Goal: Task Accomplishment & Management: Use online tool/utility

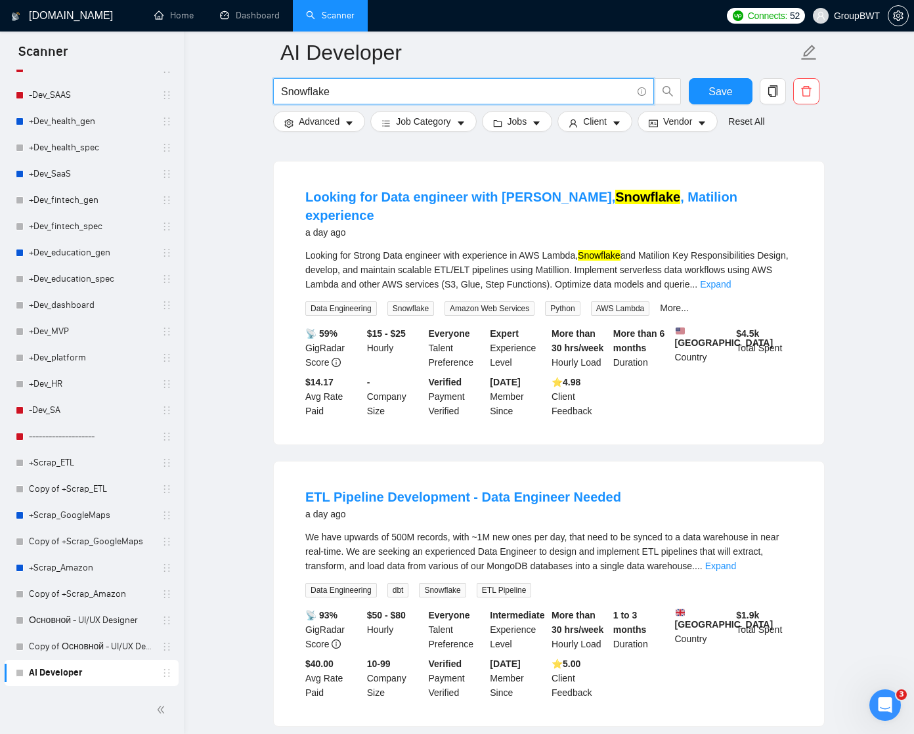
scroll to position [983, 0]
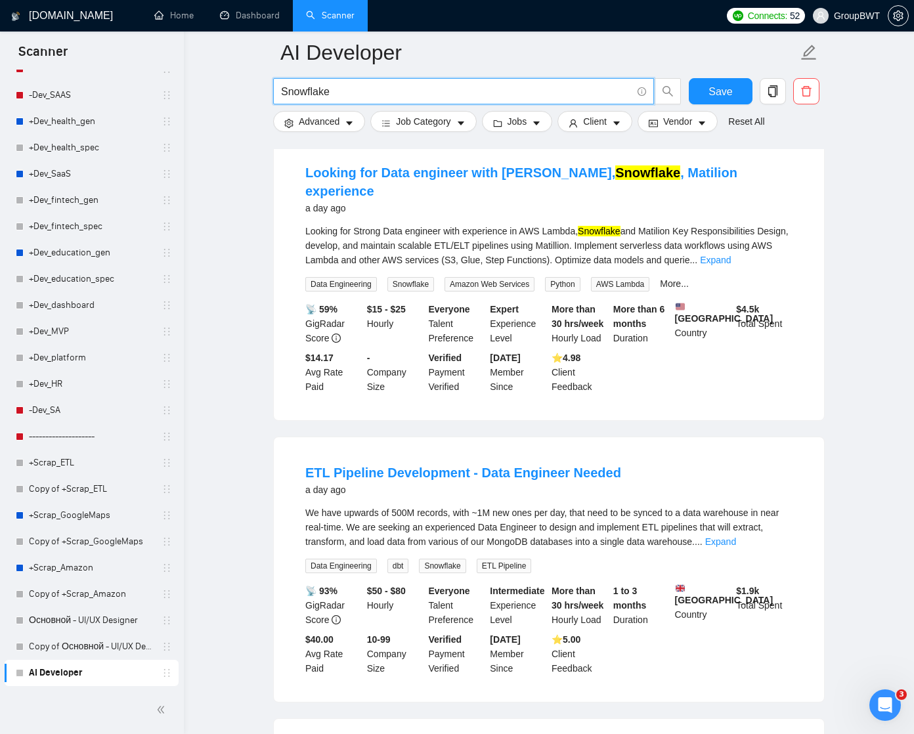
click at [328, 97] on input "Snowflake" at bounding box center [456, 91] width 351 height 16
paste input "AI Developer"
type input "AI Developer"
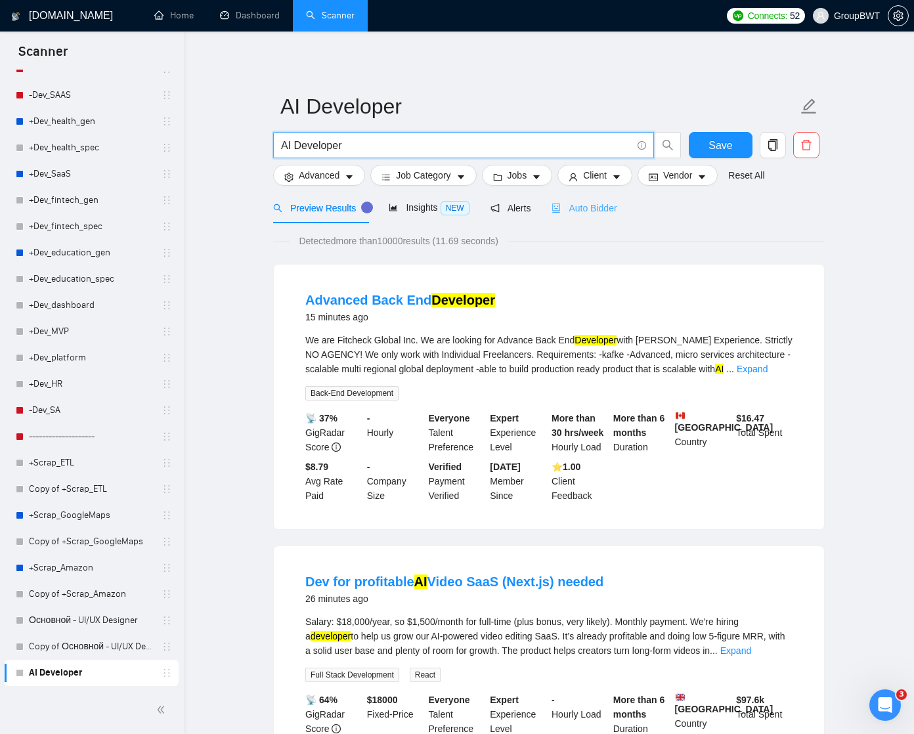
scroll to position [0, 0]
click at [593, 206] on span "Auto Bidder" at bounding box center [583, 208] width 65 height 11
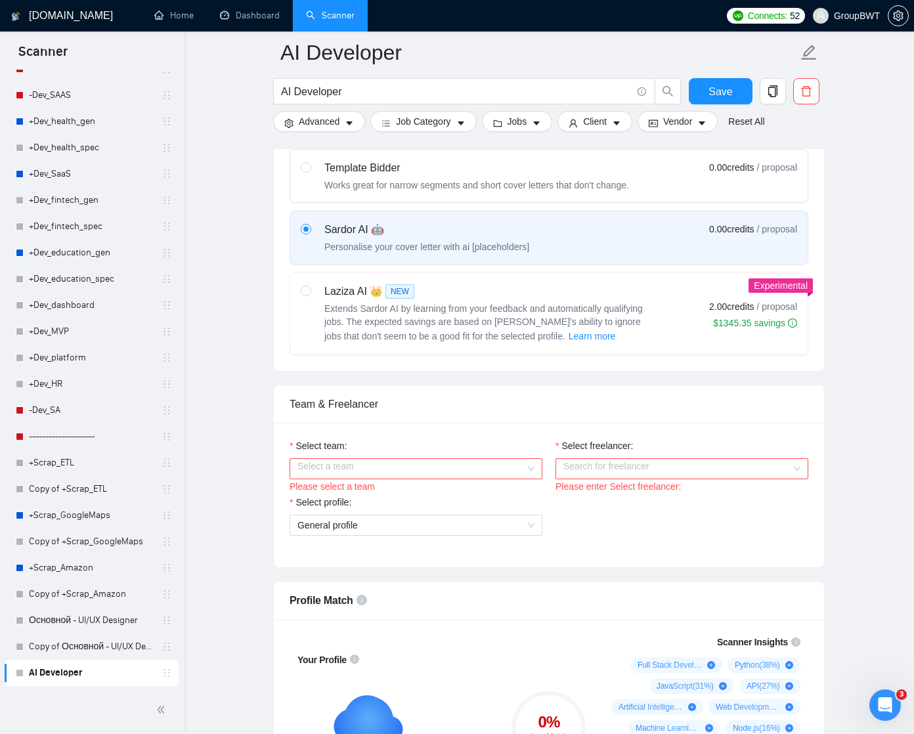
scroll to position [487, 0]
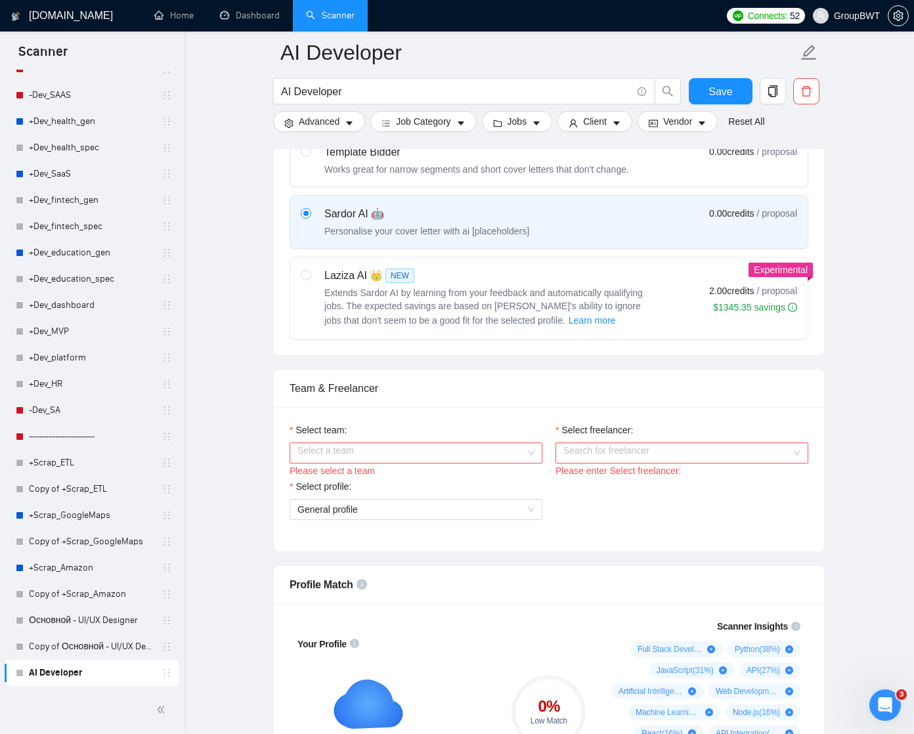
click at [577, 463] on input "Select freelancer:" at bounding box center [677, 453] width 228 height 20
click at [532, 463] on div "Select a team" at bounding box center [415, 452] width 253 height 21
click at [490, 493] on div "BWT Team Data" at bounding box center [415, 493] width 237 height 14
click at [597, 463] on input "Select freelancer:" at bounding box center [677, 453] width 228 height 20
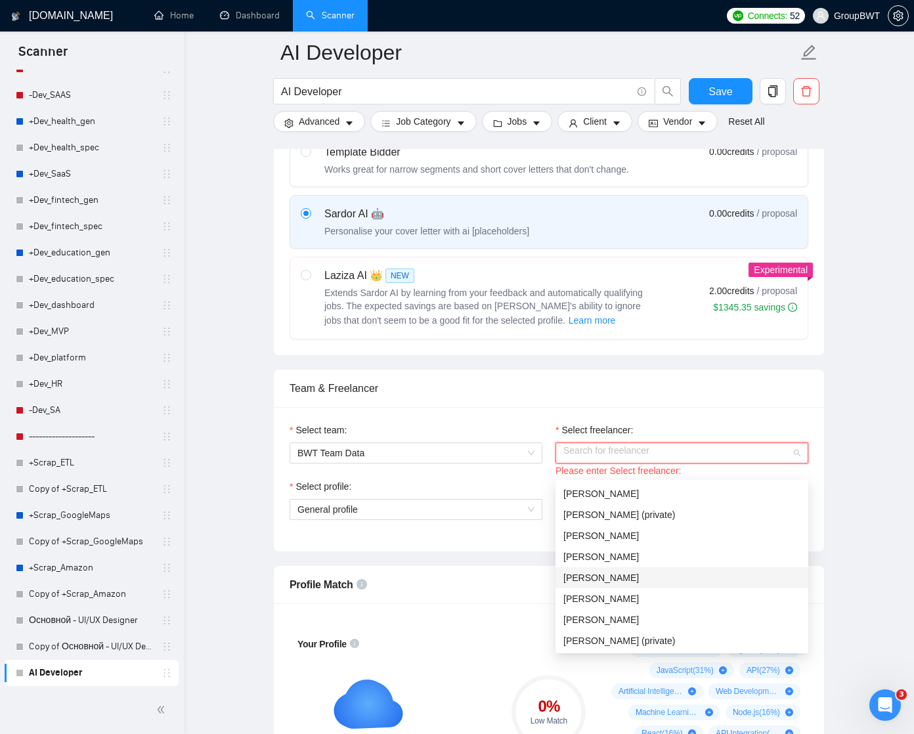
scroll to position [45, 0]
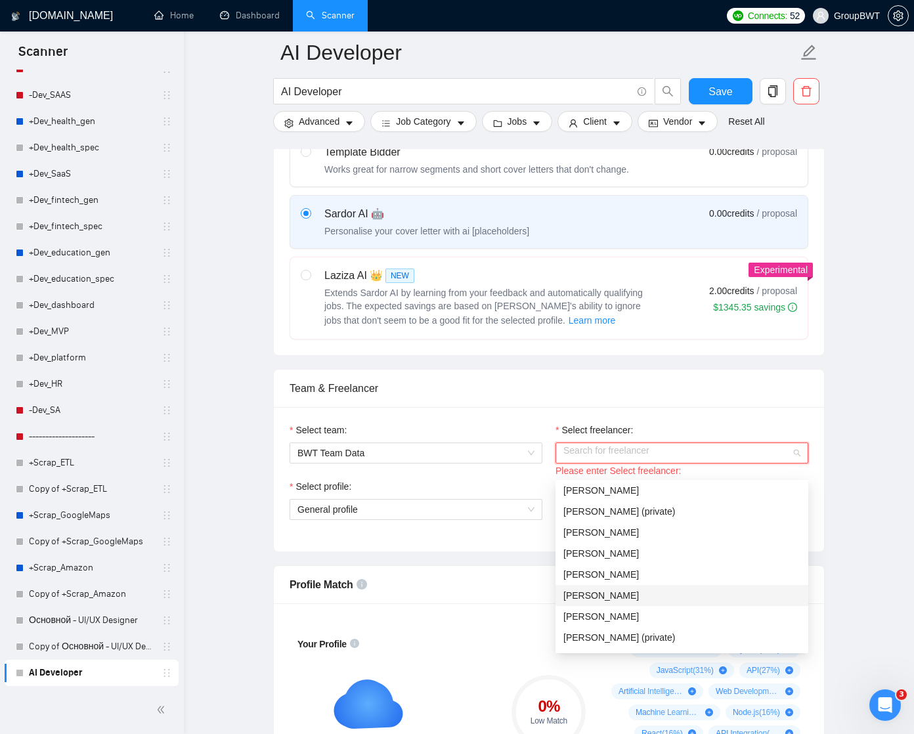
click at [606, 593] on span "[PERSON_NAME]" at bounding box center [600, 595] width 75 height 11
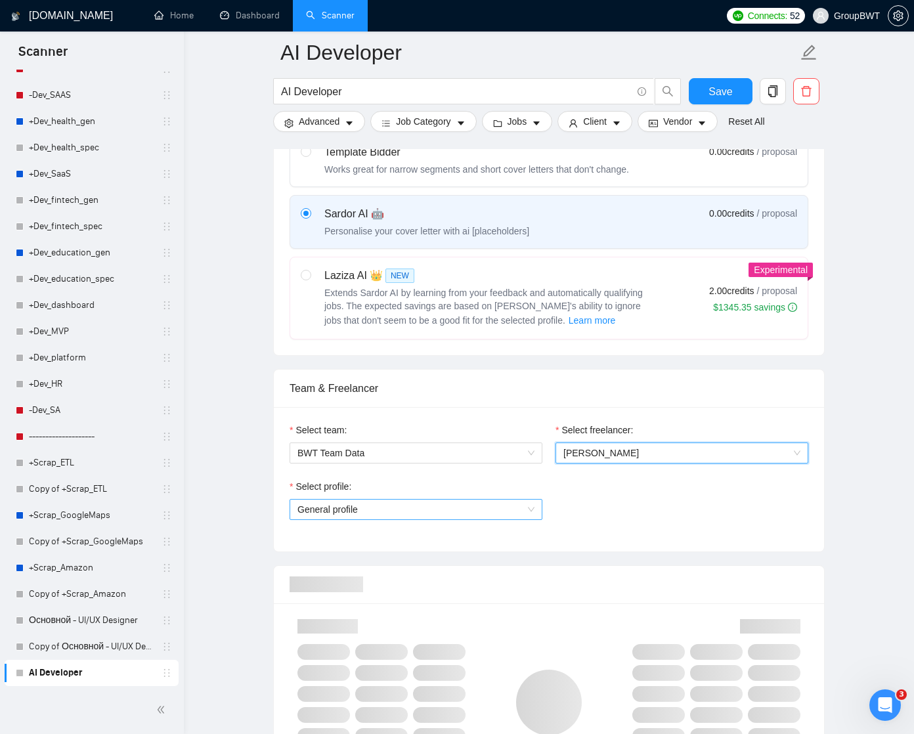
click at [530, 519] on span "General profile" at bounding box center [415, 510] width 237 height 20
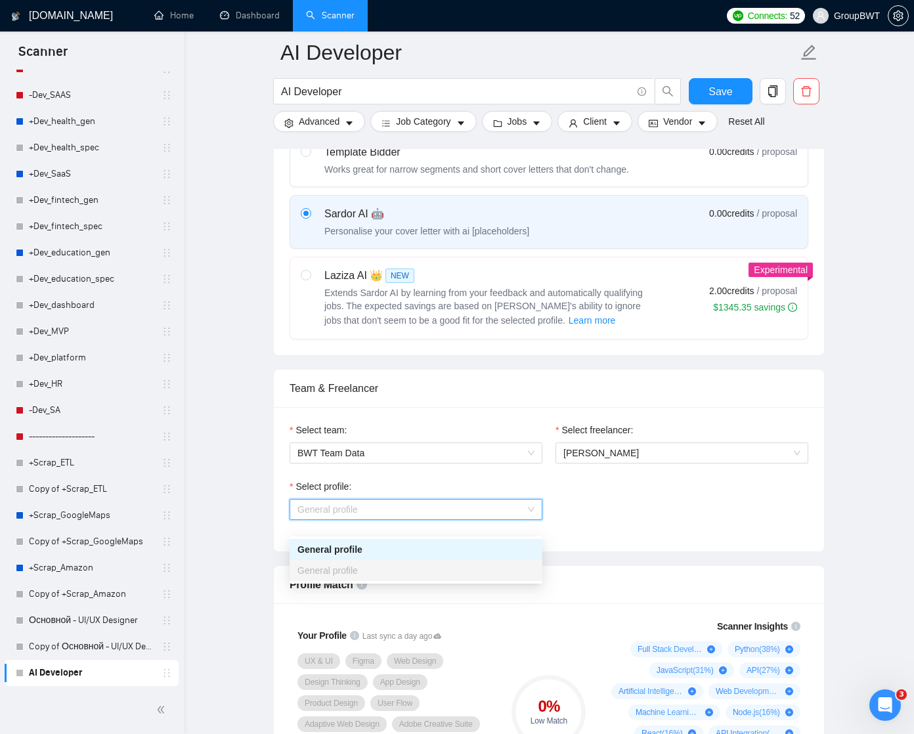
click at [599, 499] on div "Select profile: General profile" at bounding box center [549, 507] width 532 height 56
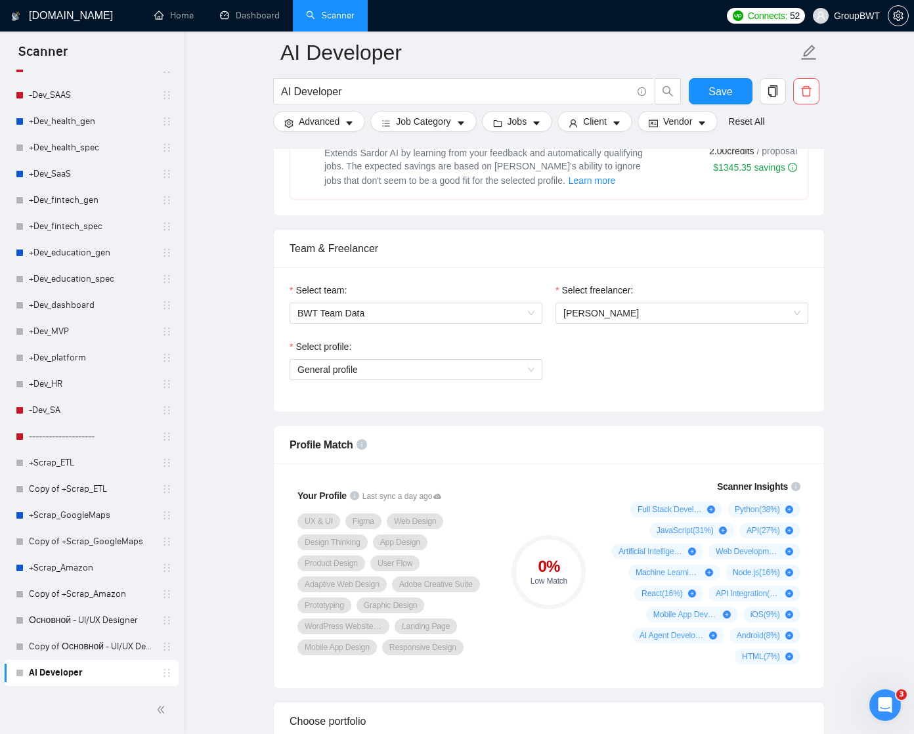
scroll to position [627, 0]
click at [521, 379] on span "General profile" at bounding box center [415, 370] width 237 height 20
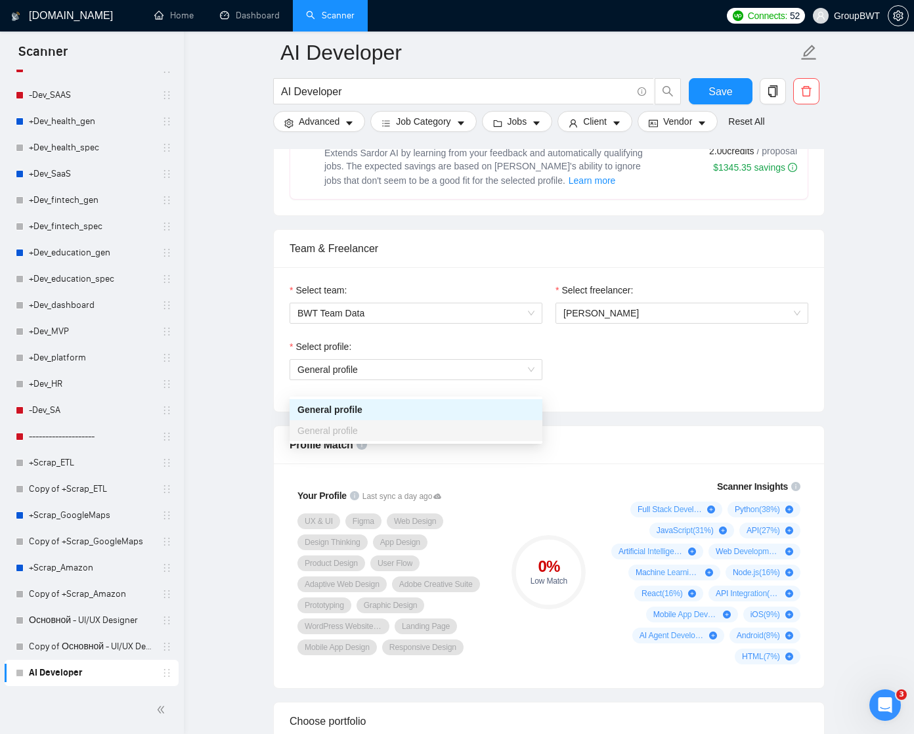
click at [605, 386] on div "Select profile: General profile" at bounding box center [549, 367] width 532 height 56
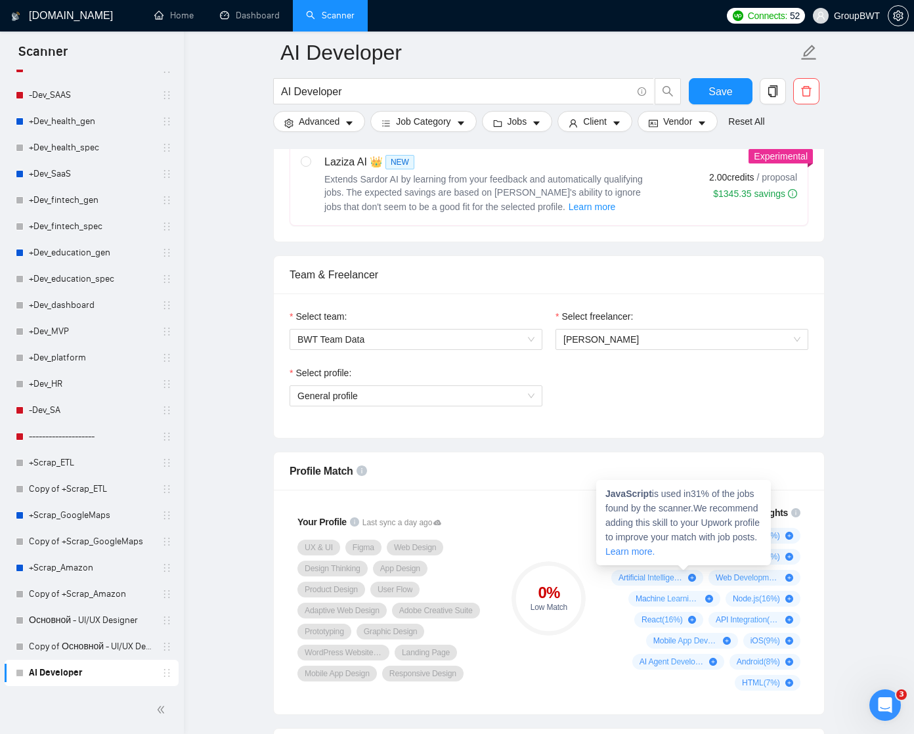
scroll to position [598, 0]
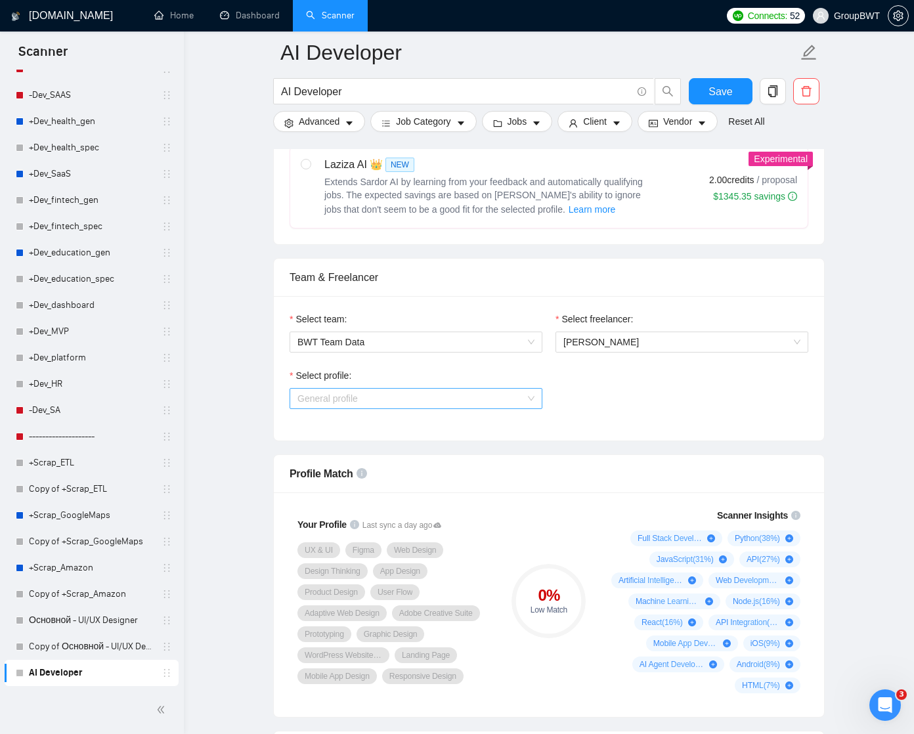
click at [512, 408] on span "General profile" at bounding box center [415, 399] width 237 height 20
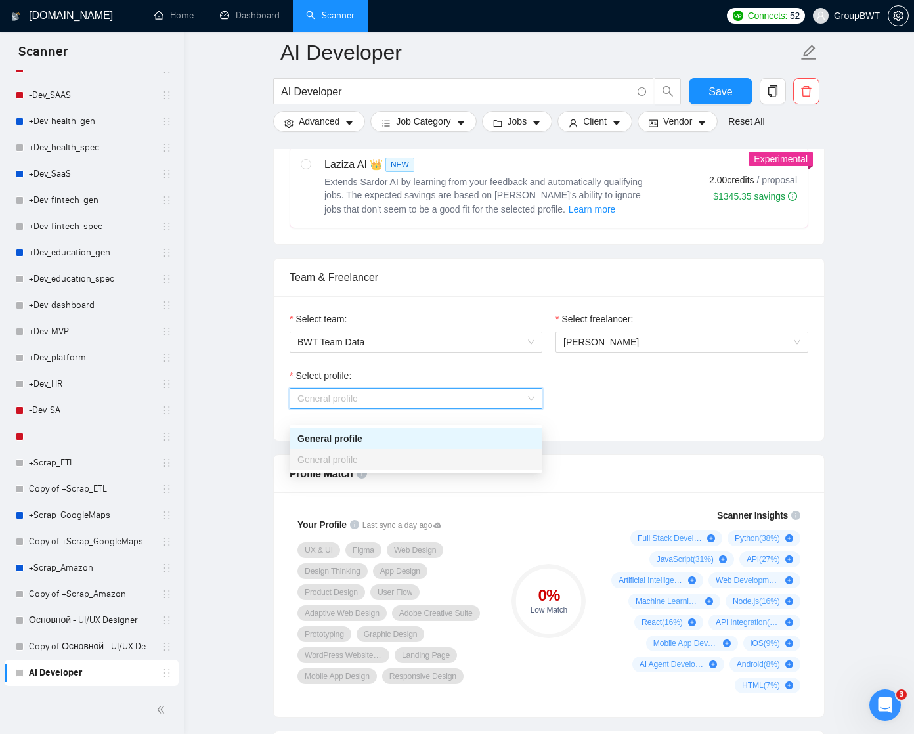
click at [520, 387] on div "Select profile:" at bounding box center [415, 378] width 253 height 20
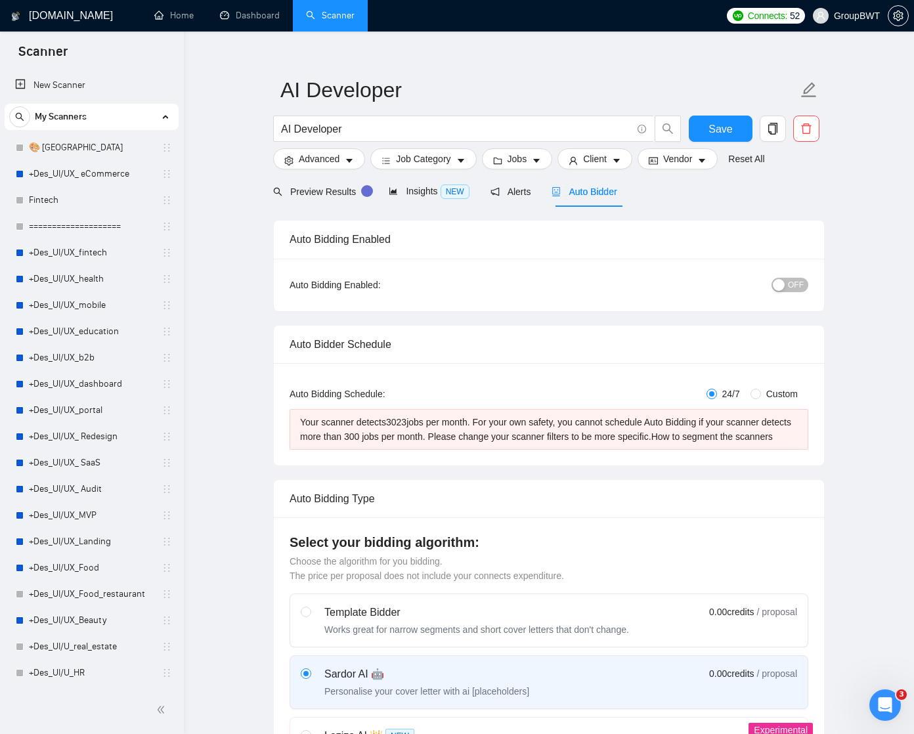
scroll to position [18, 0]
click at [895, 18] on icon "setting" at bounding box center [898, 16] width 11 height 11
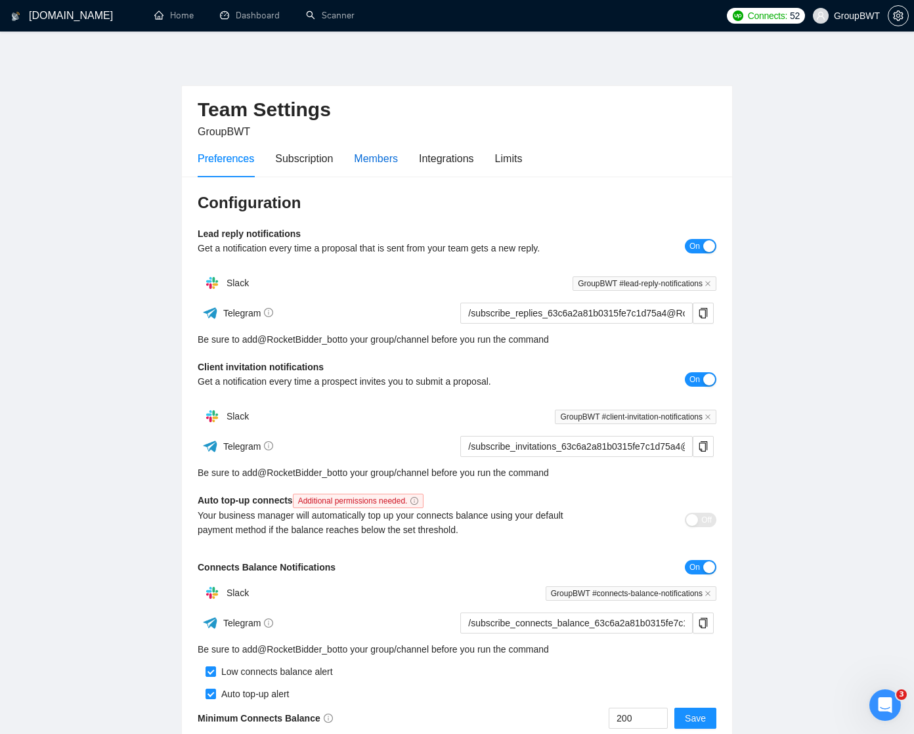
click at [375, 159] on div "Members" at bounding box center [376, 158] width 44 height 16
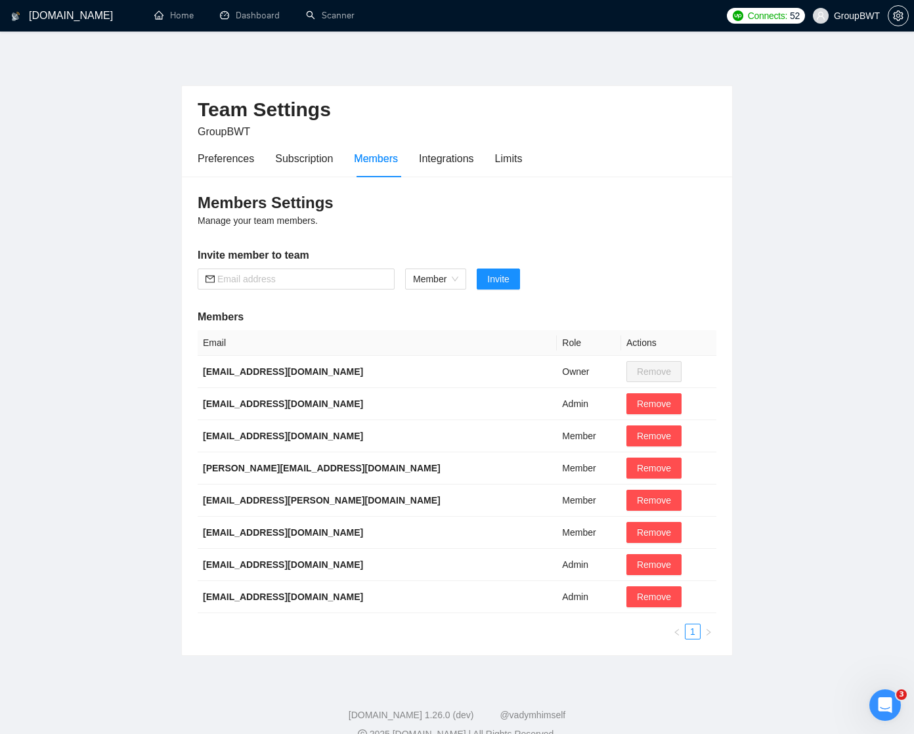
click at [375, 159] on div "Members" at bounding box center [376, 158] width 44 height 16
drag, startPoint x: 203, startPoint y: 595, endPoint x: 341, endPoint y: 593, distance: 137.9
click at [341, 593] on td "[EMAIL_ADDRESS][DOMAIN_NAME]" at bounding box center [377, 597] width 359 height 32
copy b "[EMAIL_ADDRESS][DOMAIN_NAME]"
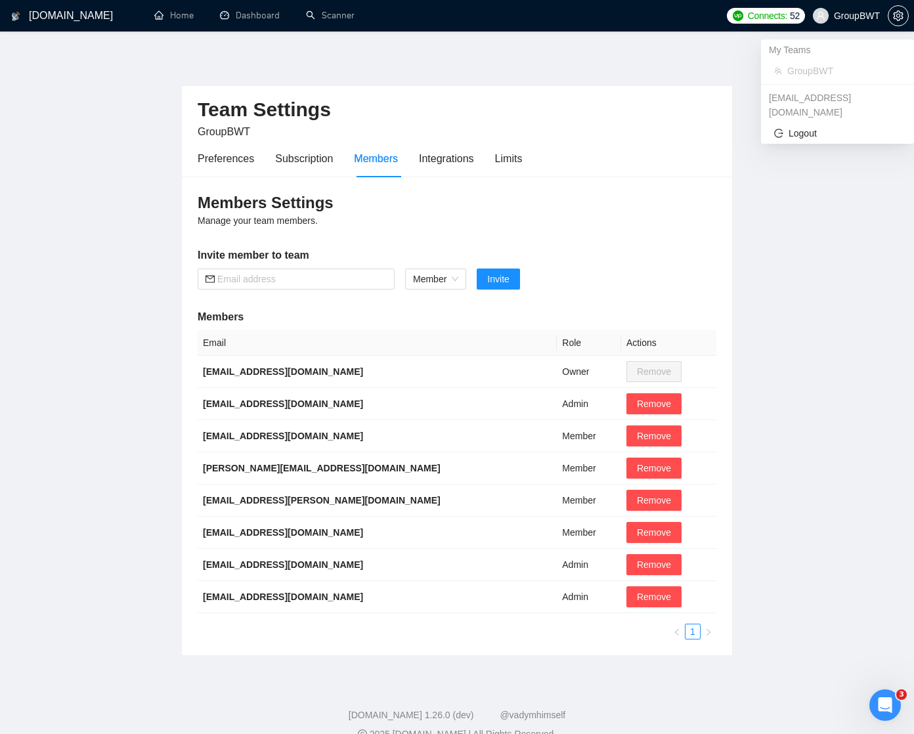
click at [865, 16] on span "GroupBWT" at bounding box center [857, 16] width 46 height 0
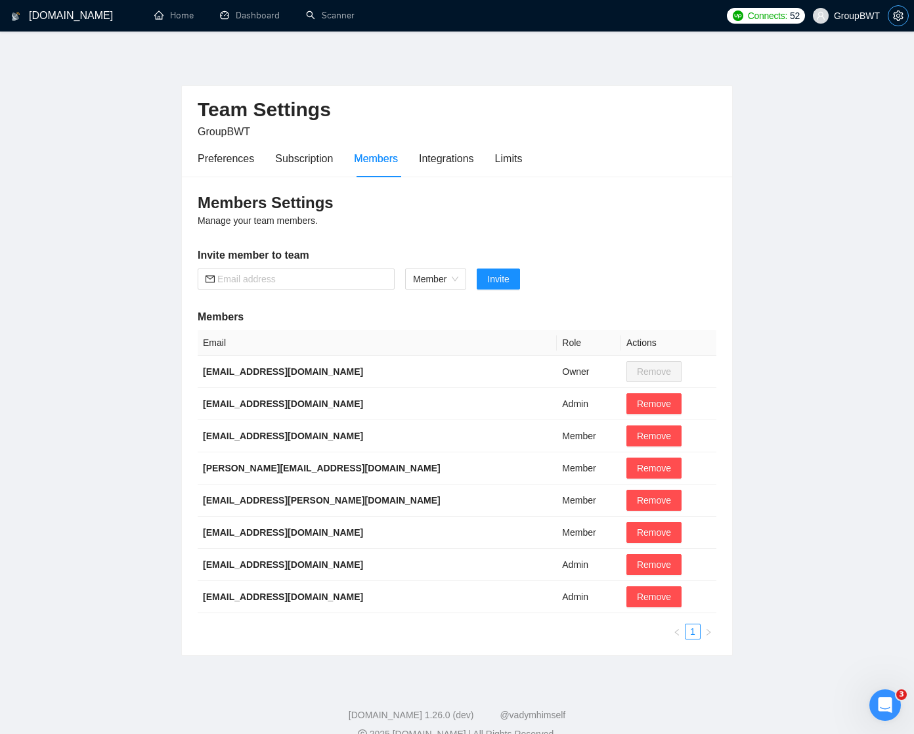
click at [896, 14] on icon "setting" at bounding box center [898, 16] width 11 height 11
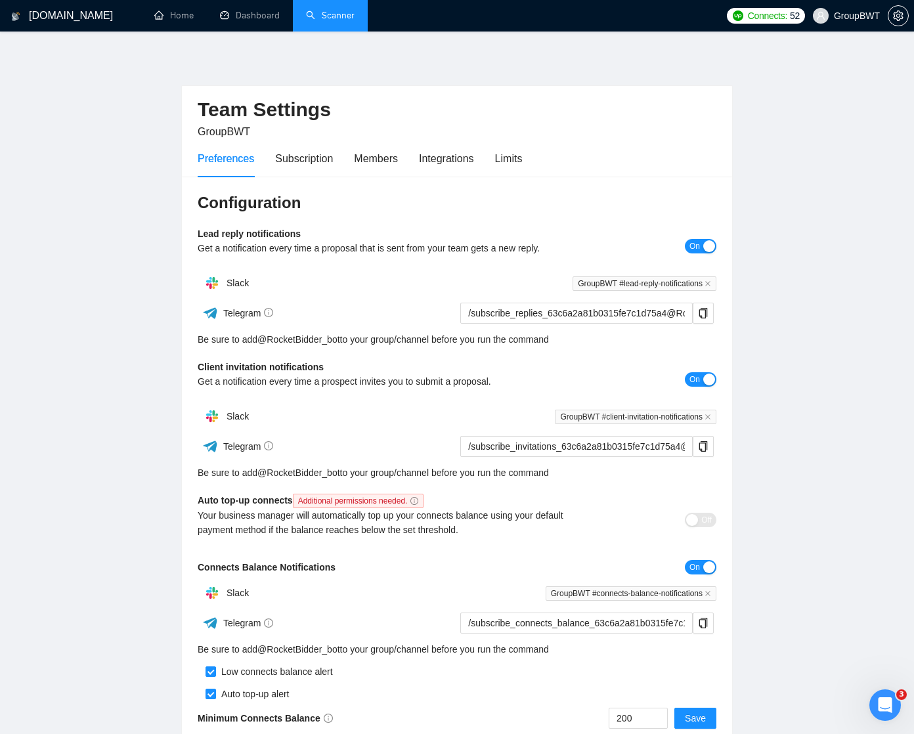
click at [324, 16] on link "Scanner" at bounding box center [330, 15] width 49 height 11
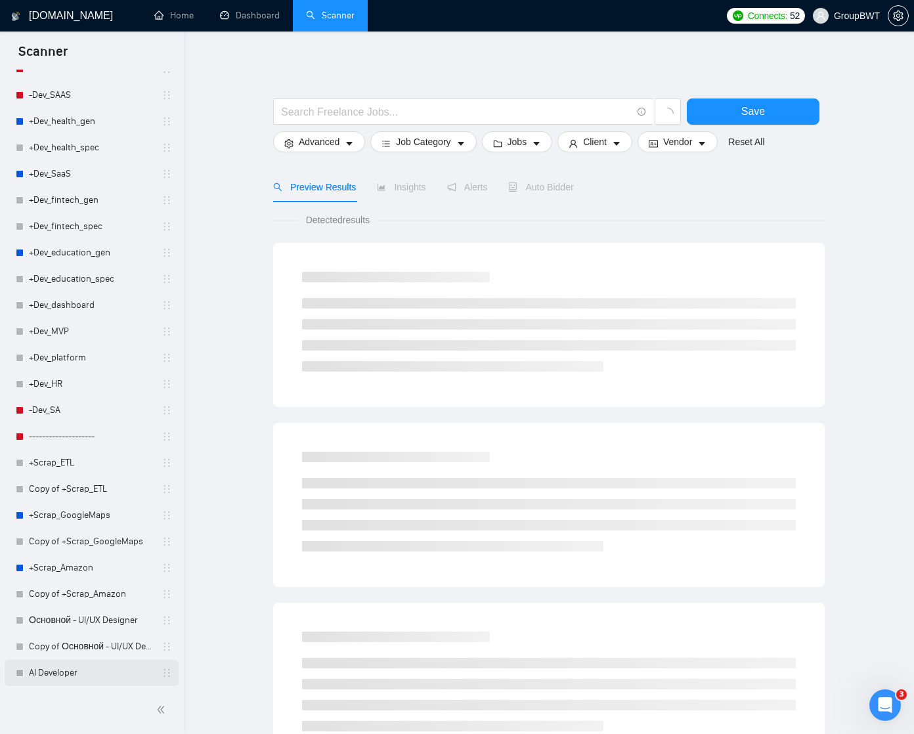
scroll to position [1103, 0]
click at [60, 672] on link "AI Developer" at bounding box center [91, 673] width 125 height 26
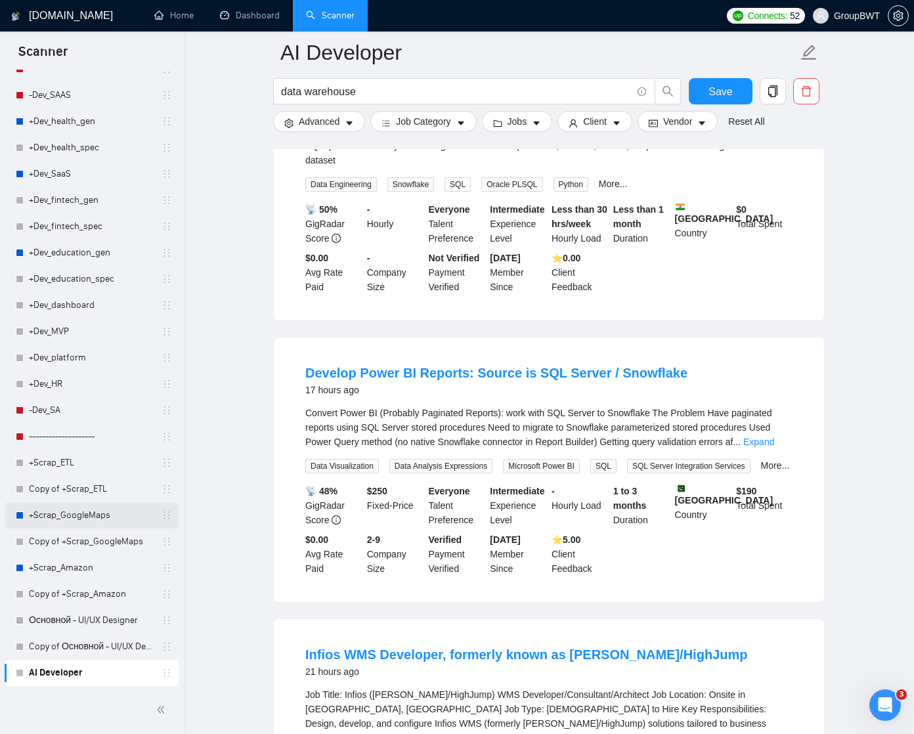
scroll to position [632, 0]
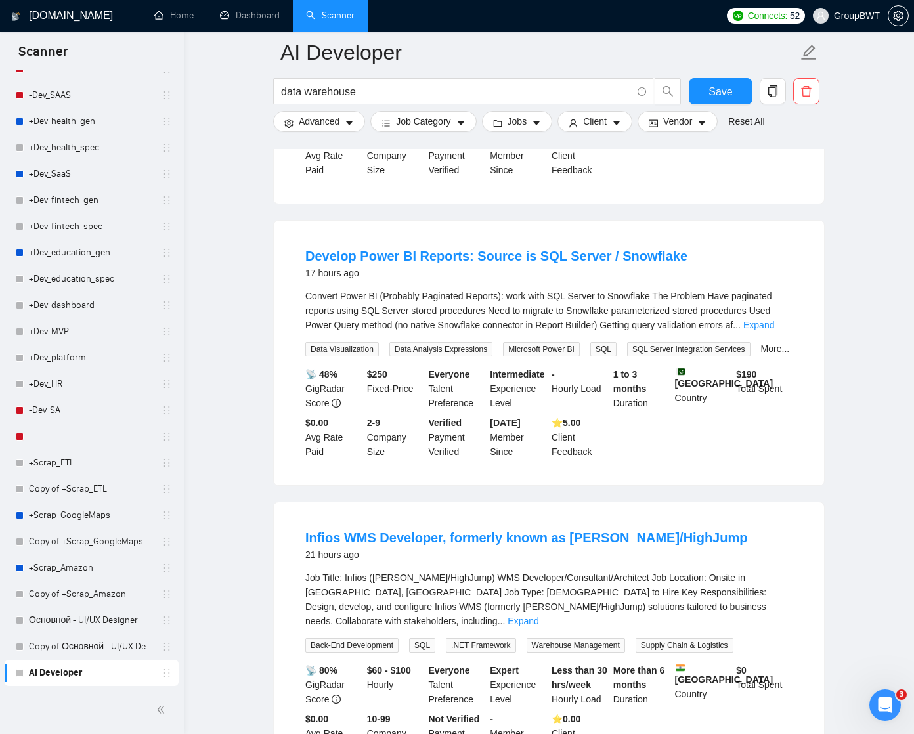
click at [70, 667] on link "AI Developer" at bounding box center [91, 673] width 125 height 26
click at [67, 673] on link "AI Developer" at bounding box center [91, 673] width 125 height 26
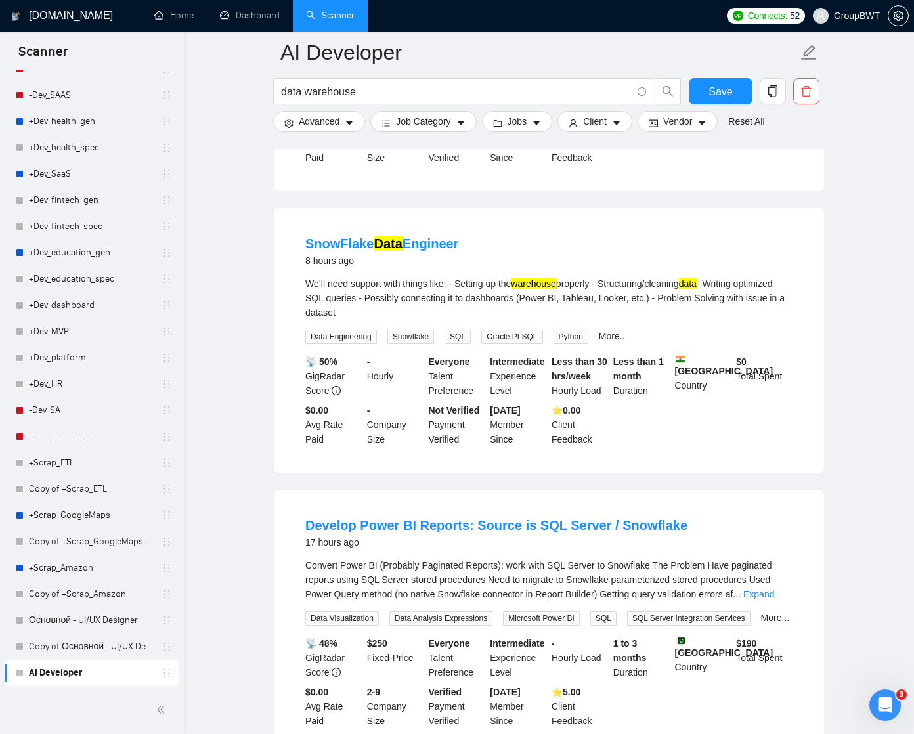
scroll to position [182, 0]
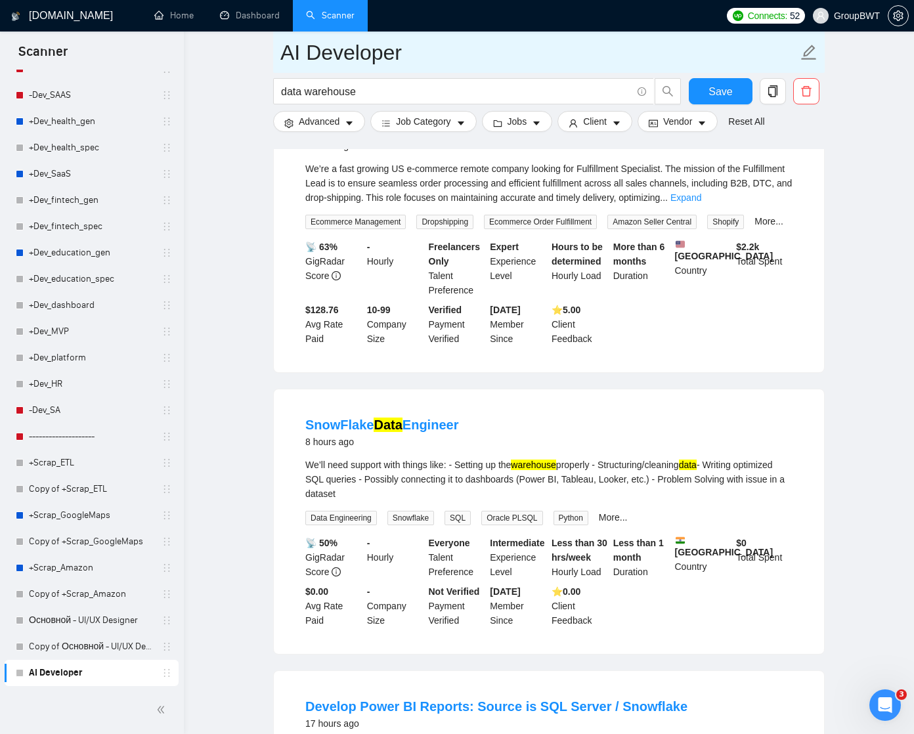
click at [378, 54] on input "AI Developer" at bounding box center [538, 52] width 517 height 33
type input "[PERSON_NAME]"
type input "Test"
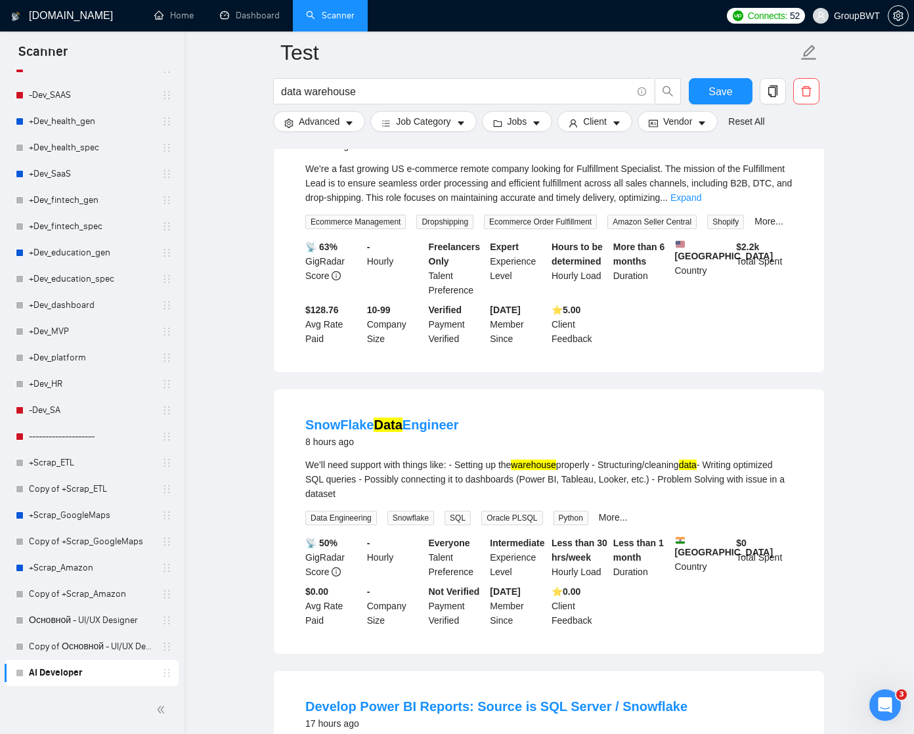
click at [733, 89] on button "Save" at bounding box center [721, 91] width 64 height 26
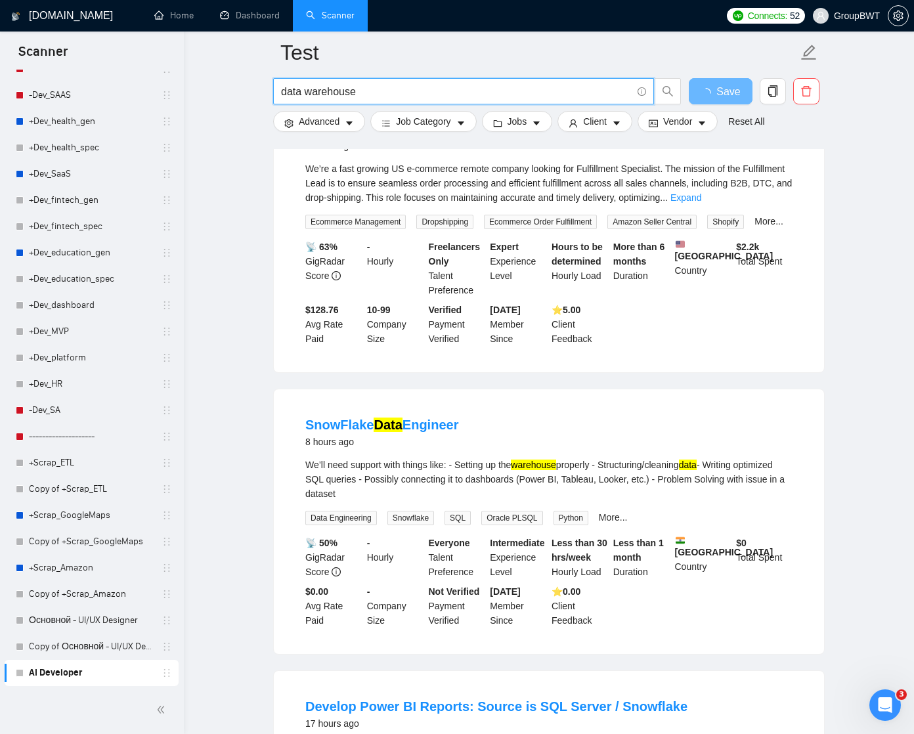
click at [536, 90] on input "data warehouse" at bounding box center [456, 91] width 351 height 16
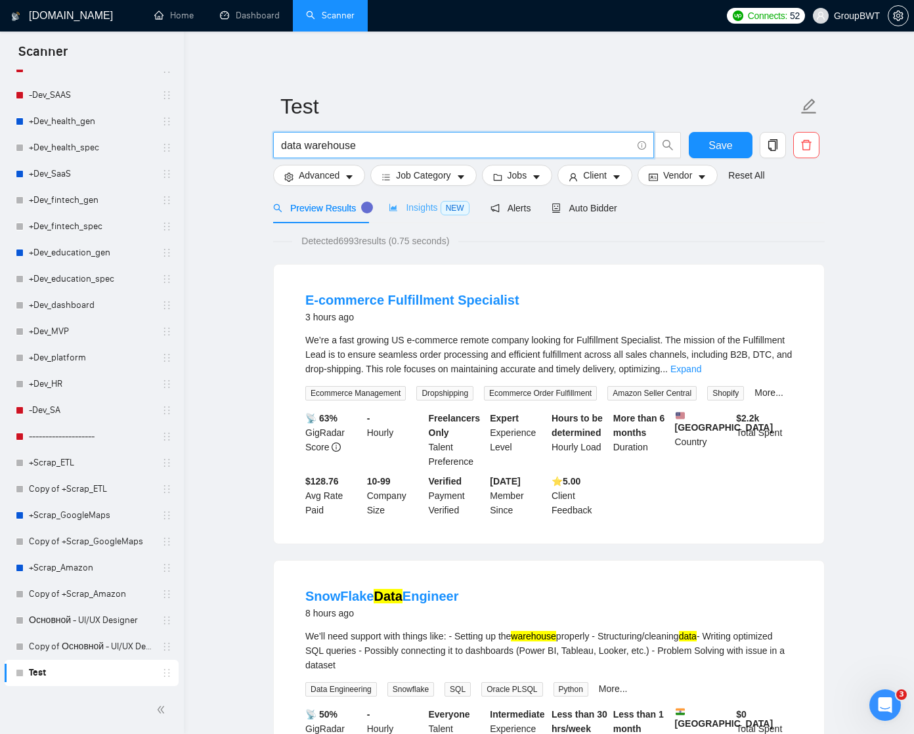
scroll to position [0, 0]
click at [427, 206] on span "Insights NEW" at bounding box center [429, 207] width 80 height 11
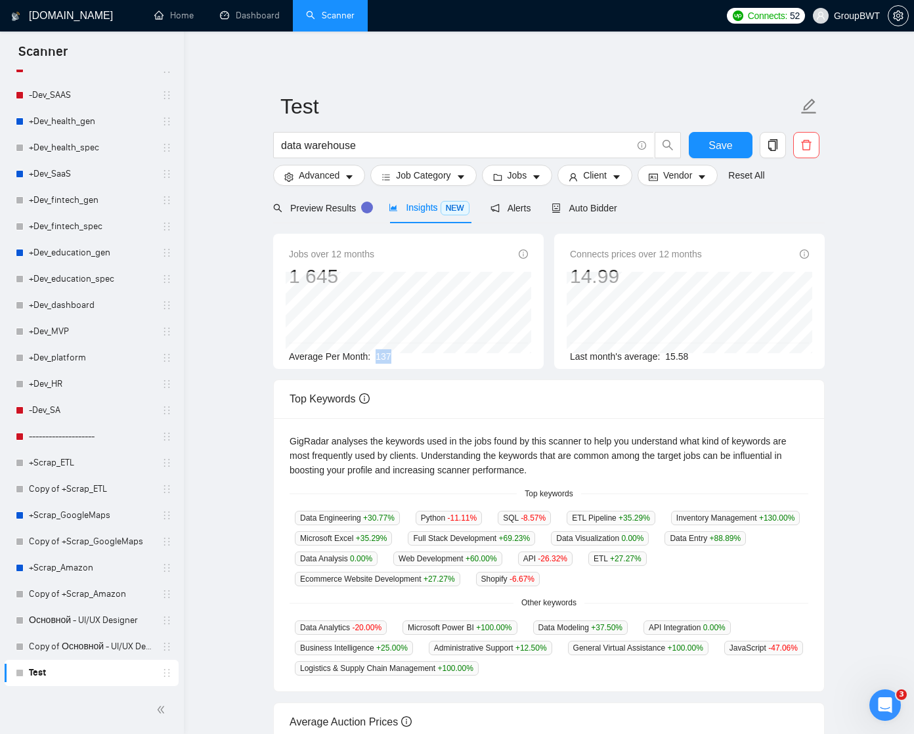
drag, startPoint x: 378, startPoint y: 356, endPoint x: 415, endPoint y: 354, distance: 37.5
click at [416, 354] on div "Average Per Month: 137" at bounding box center [408, 356] width 239 height 14
click at [590, 206] on span "Auto Bidder" at bounding box center [583, 208] width 65 height 11
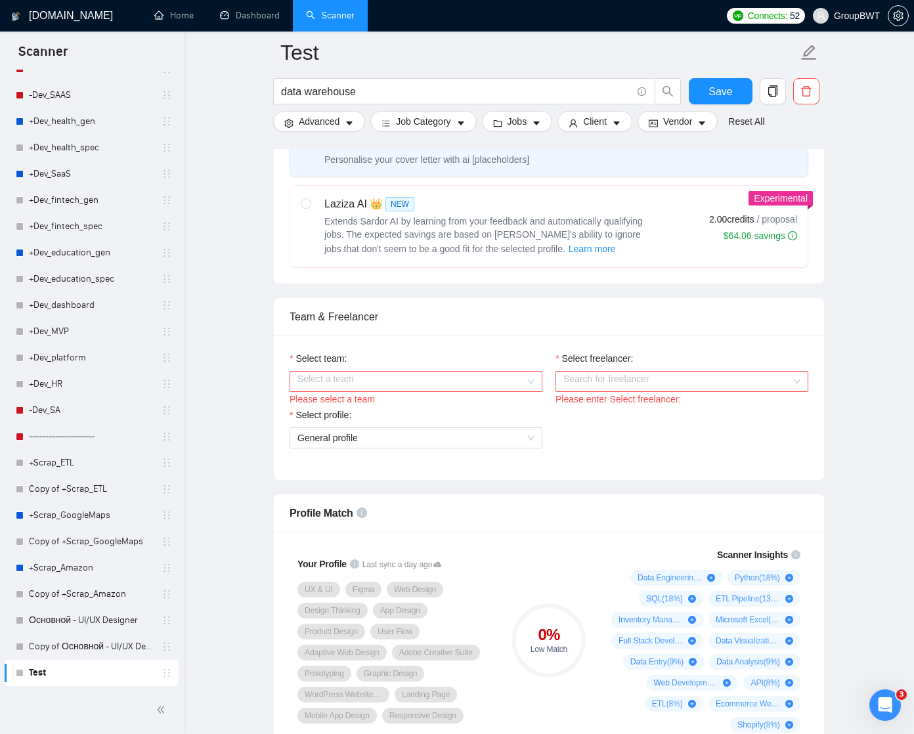
scroll to position [583, 0]
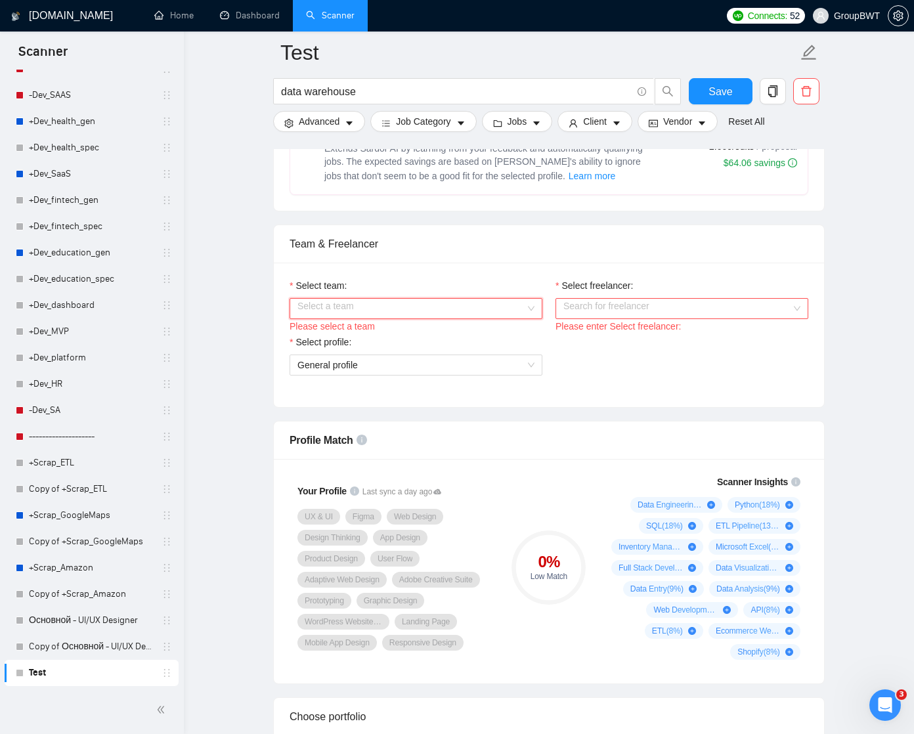
click at [528, 307] on div "Select a team" at bounding box center [415, 308] width 253 height 21
click at [490, 339] on div "BWT Team Data" at bounding box center [415, 334] width 237 height 14
click at [622, 308] on input "Select freelancer:" at bounding box center [677, 309] width 228 height 20
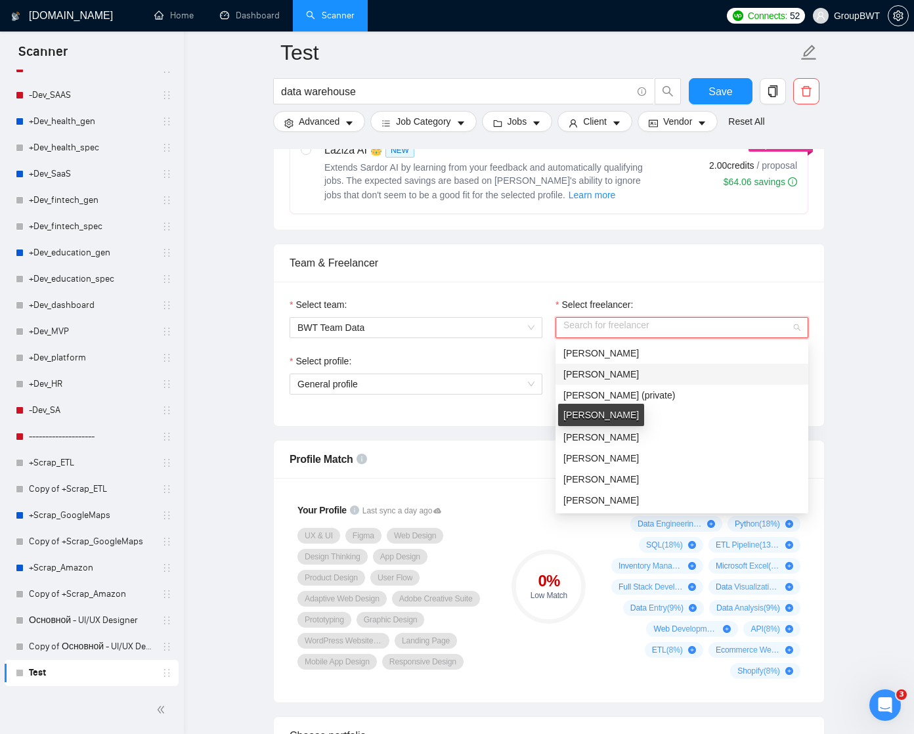
scroll to position [161, 0]
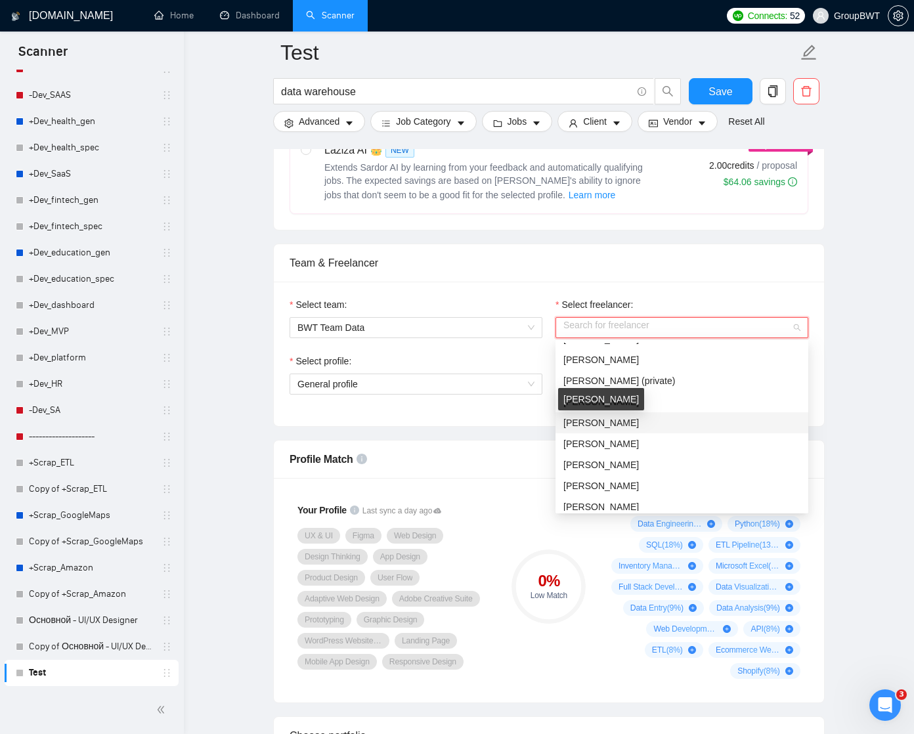
click at [628, 421] on span "[PERSON_NAME]" at bounding box center [600, 422] width 75 height 11
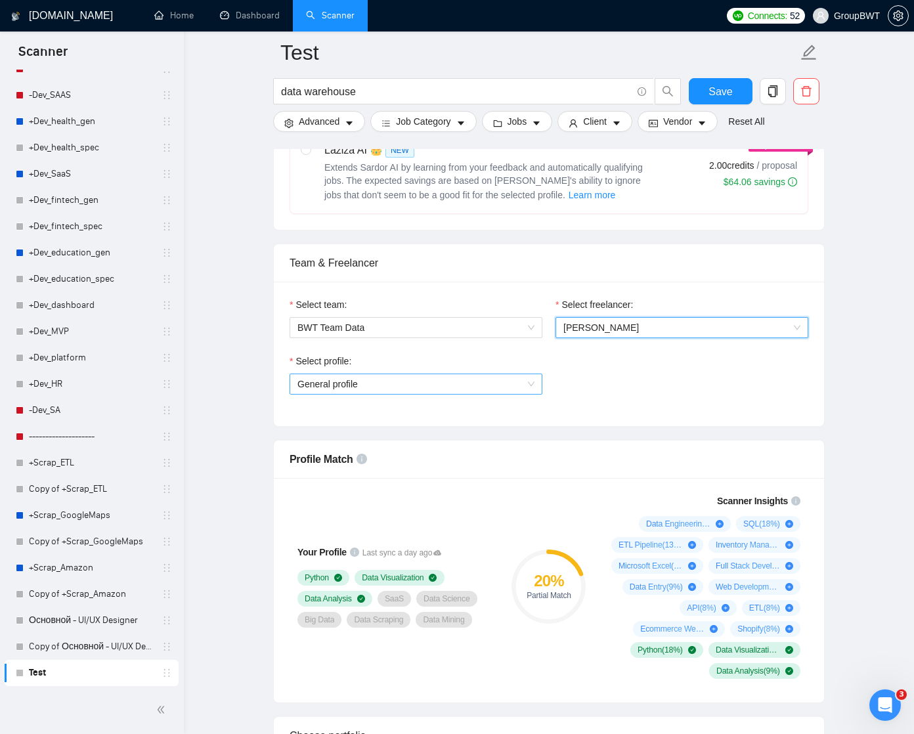
click at [532, 384] on span "General profile" at bounding box center [415, 384] width 237 height 20
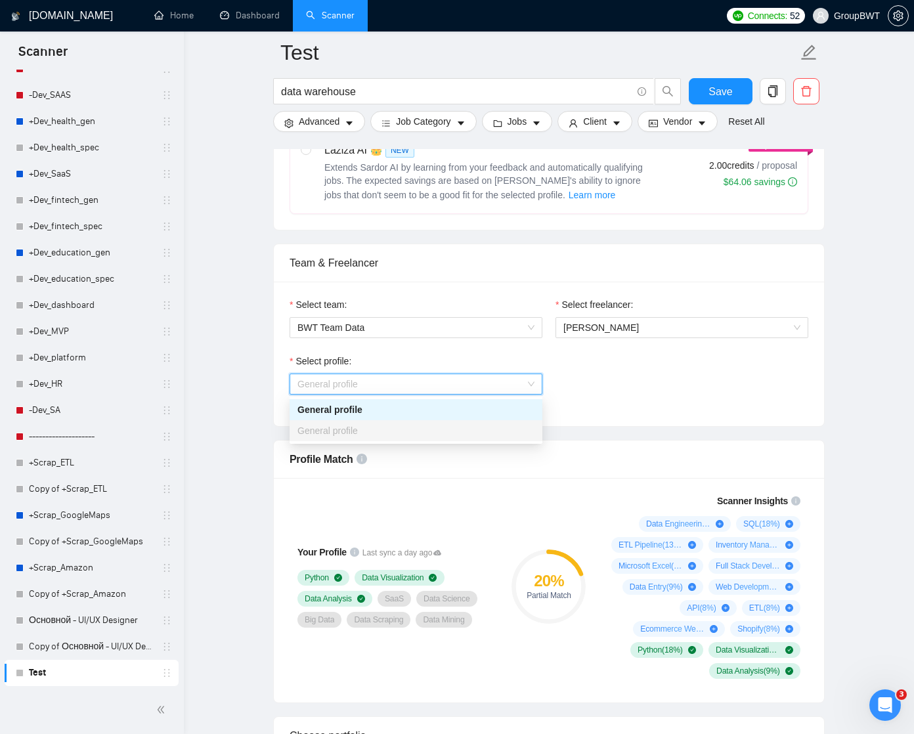
click at [585, 368] on div "Select profile: General profile" at bounding box center [549, 382] width 532 height 56
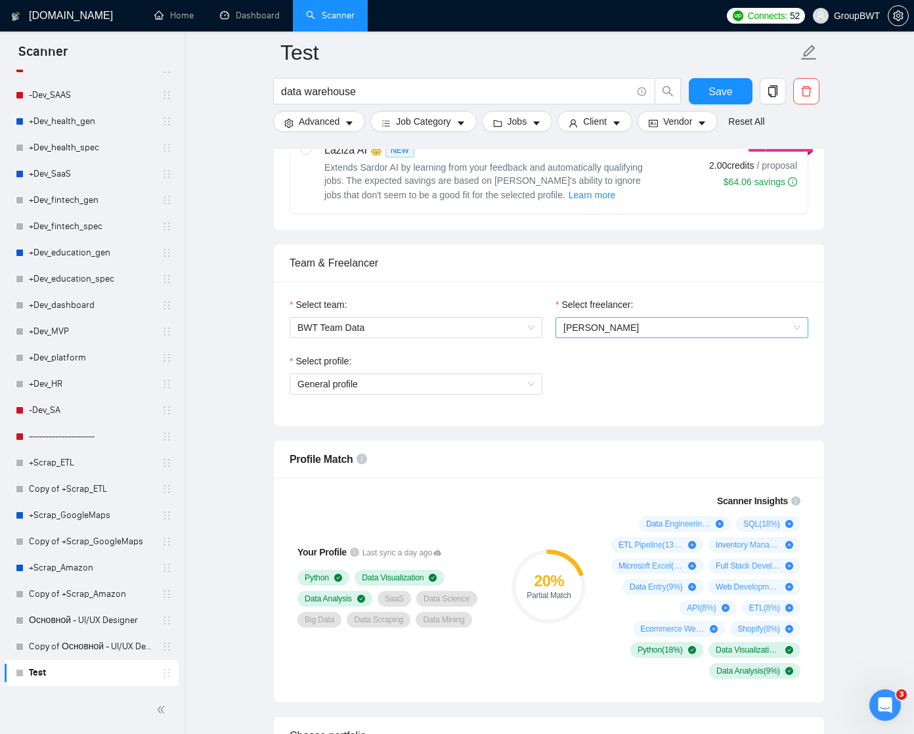
click at [603, 331] on span "[PERSON_NAME]" at bounding box center [600, 327] width 75 height 11
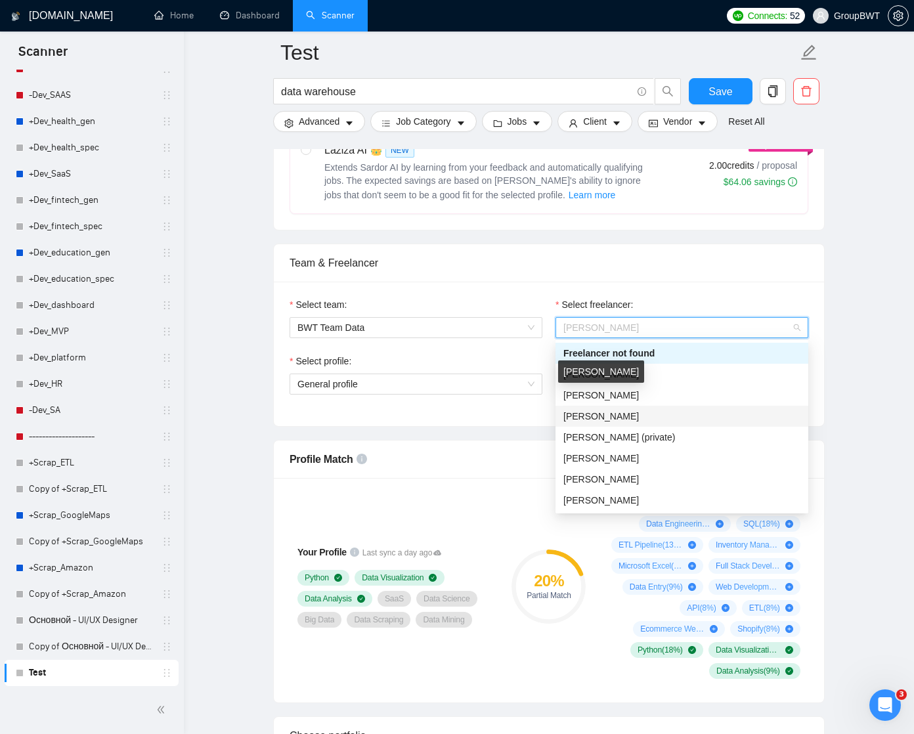
click at [613, 415] on span "[PERSON_NAME]" at bounding box center [600, 416] width 75 height 11
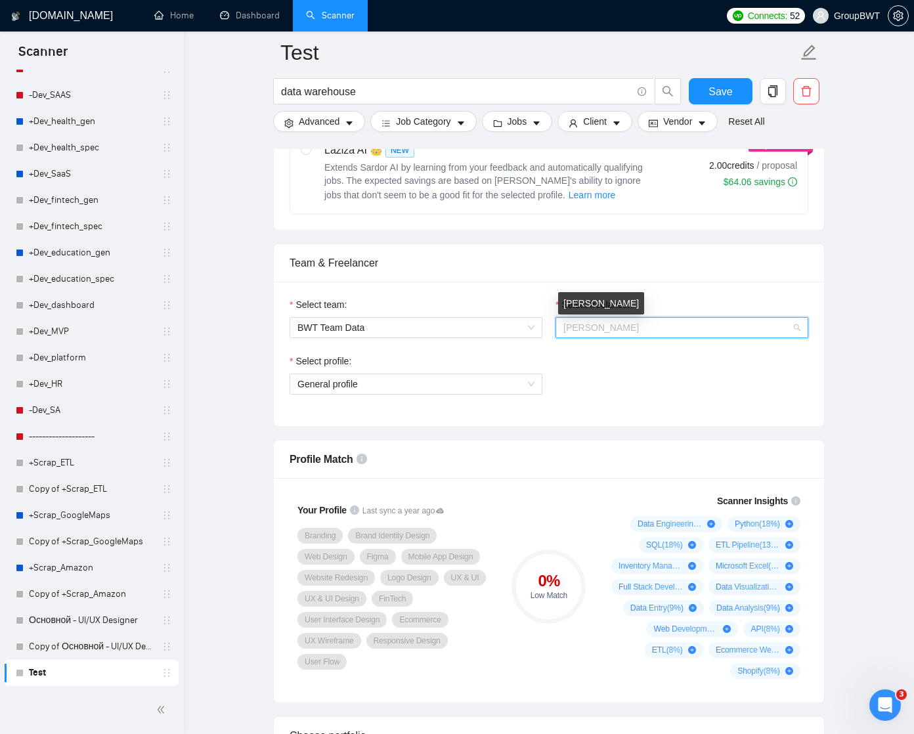
click at [616, 328] on span "[PERSON_NAME]" at bounding box center [600, 327] width 75 height 11
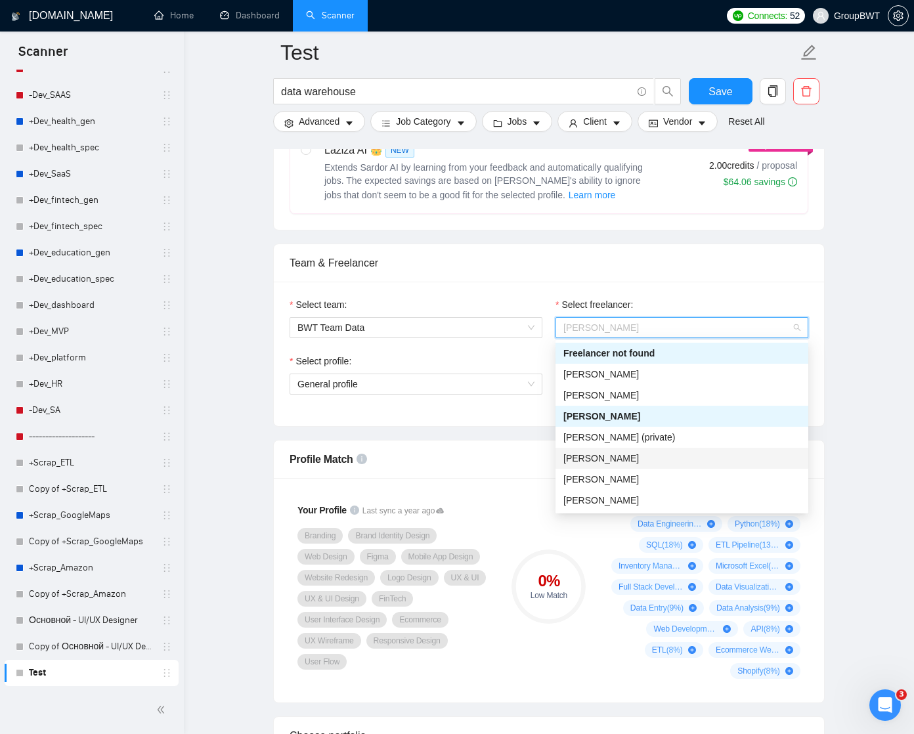
click at [605, 458] on span "[PERSON_NAME]" at bounding box center [600, 458] width 75 height 11
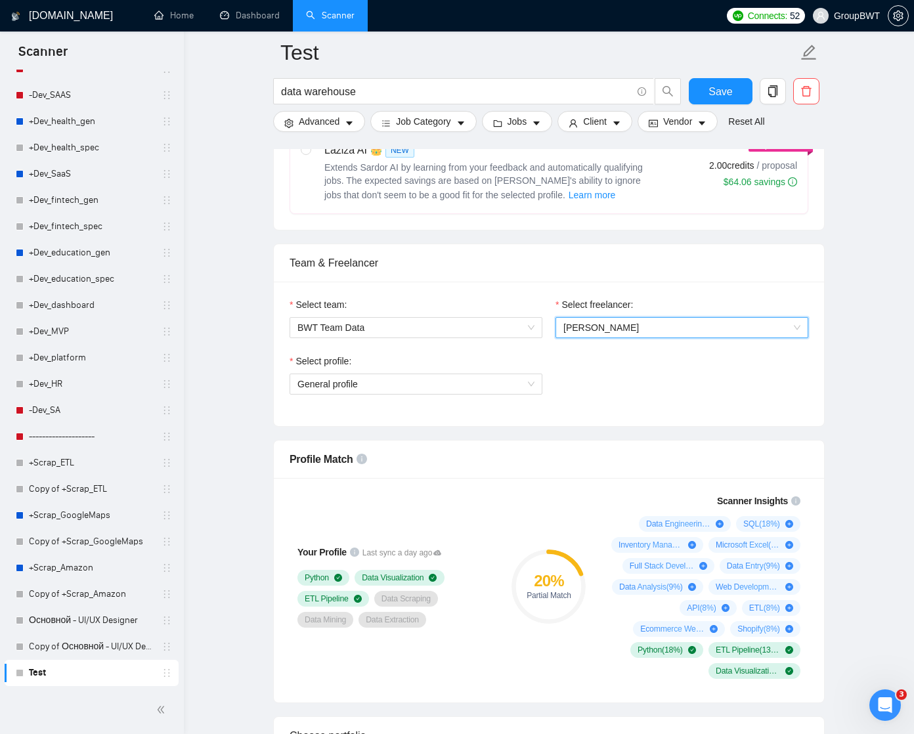
click at [635, 326] on span "[PERSON_NAME]" at bounding box center [681, 328] width 237 height 20
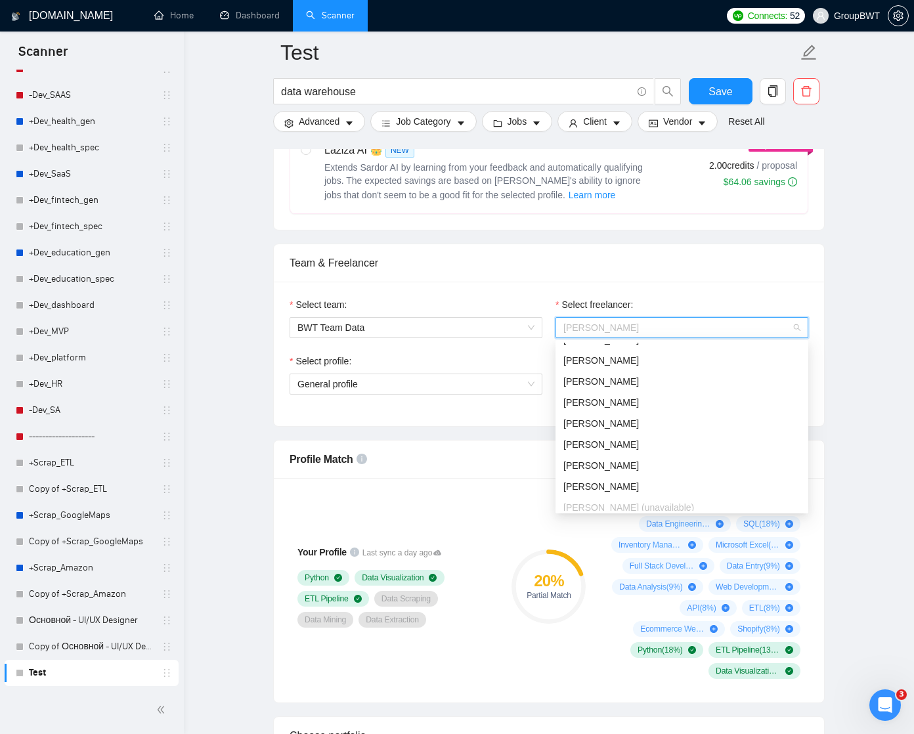
scroll to position [252, 0]
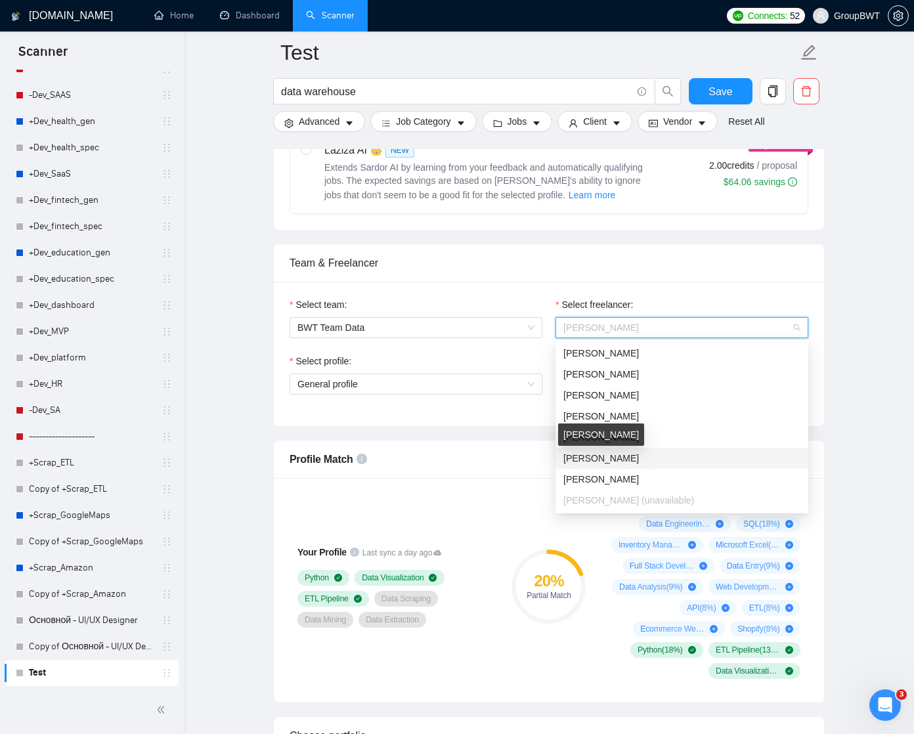
click at [605, 457] on span "[PERSON_NAME]" at bounding box center [600, 458] width 75 height 11
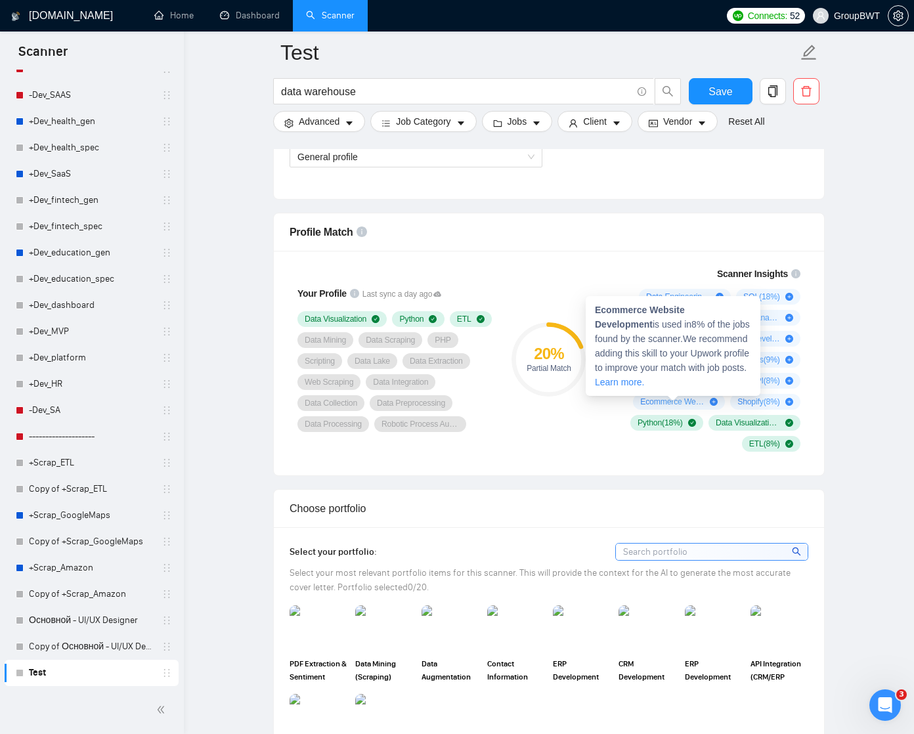
scroll to position [814, 0]
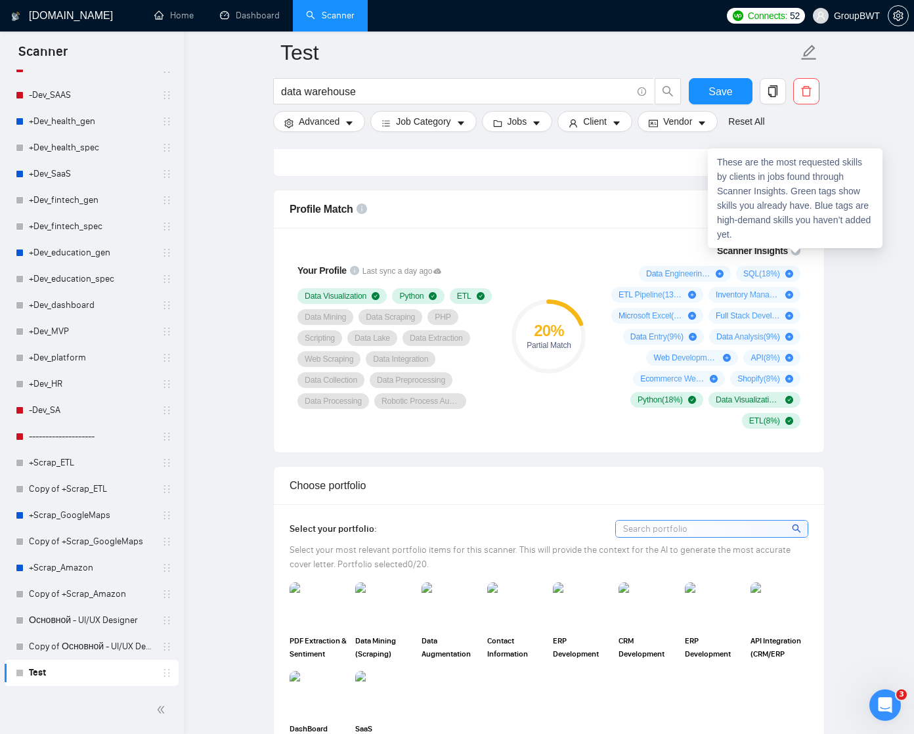
click at [794, 250] on icon "info-circle" at bounding box center [795, 250] width 9 height 9
